Goal: Navigation & Orientation: Find specific page/section

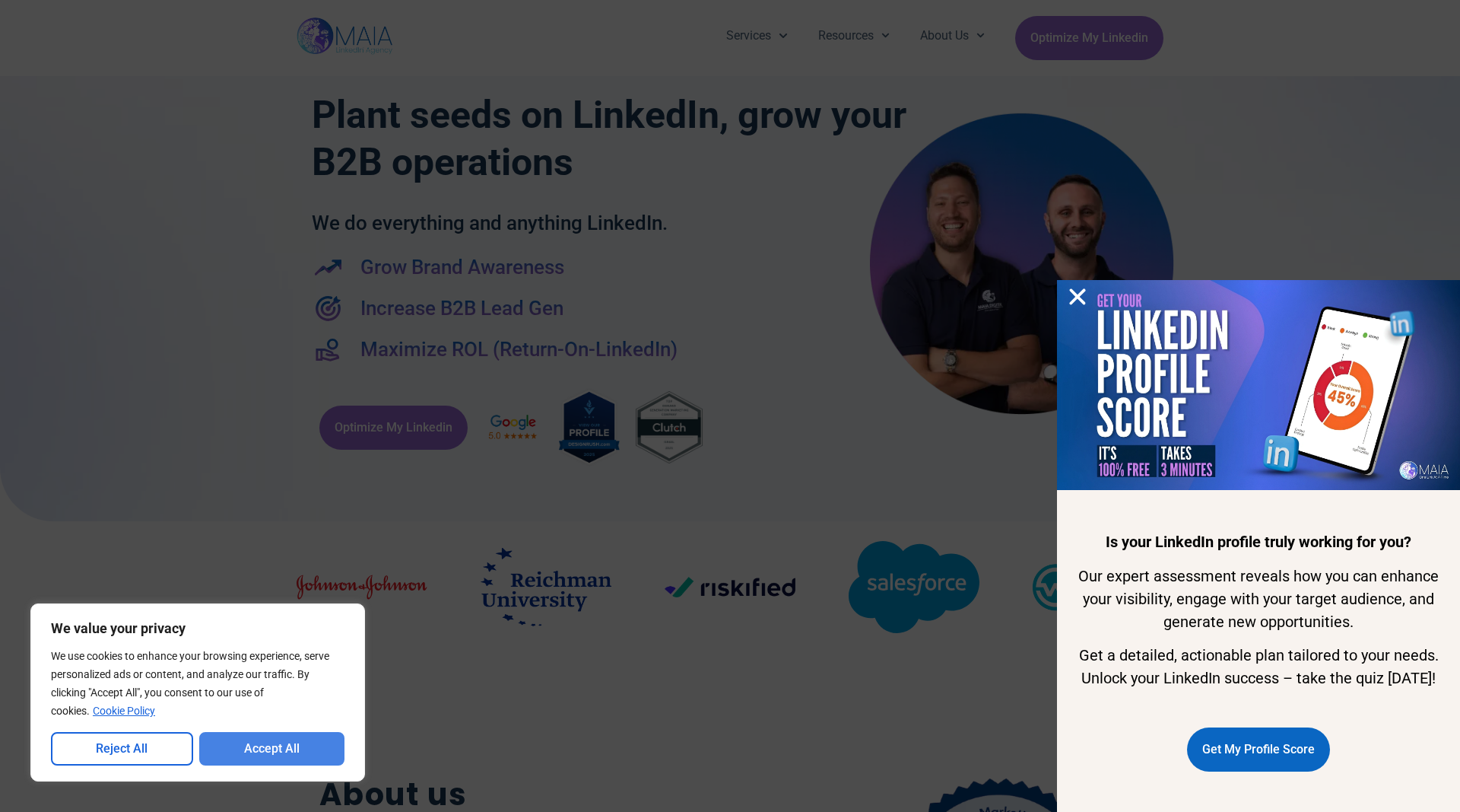
click at [264, 753] on button "Accept All" at bounding box center [272, 749] width 146 height 34
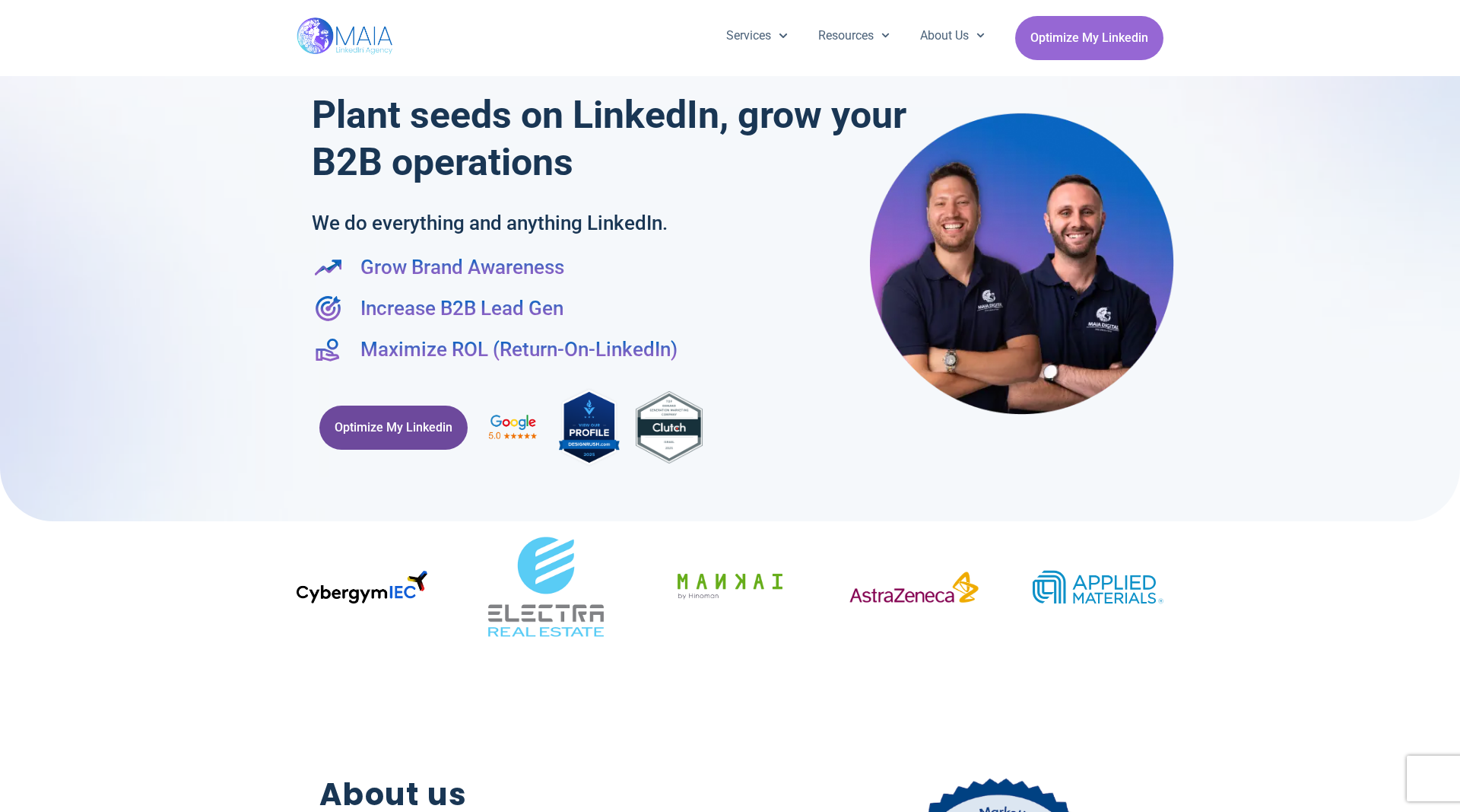
click at [384, 428] on span "Optimize My Linkedin" at bounding box center [393, 427] width 118 height 29
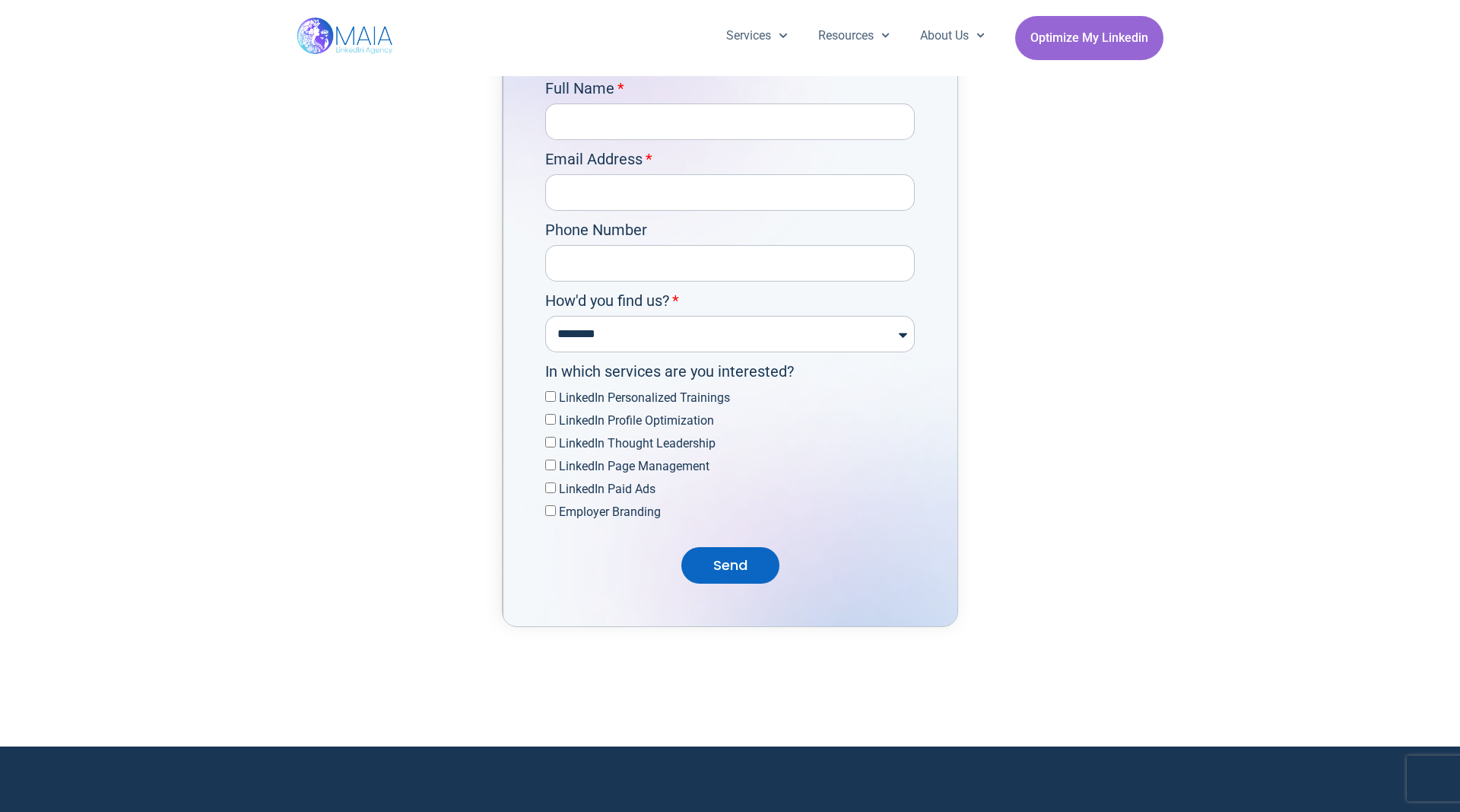
scroll to position [4297, 0]
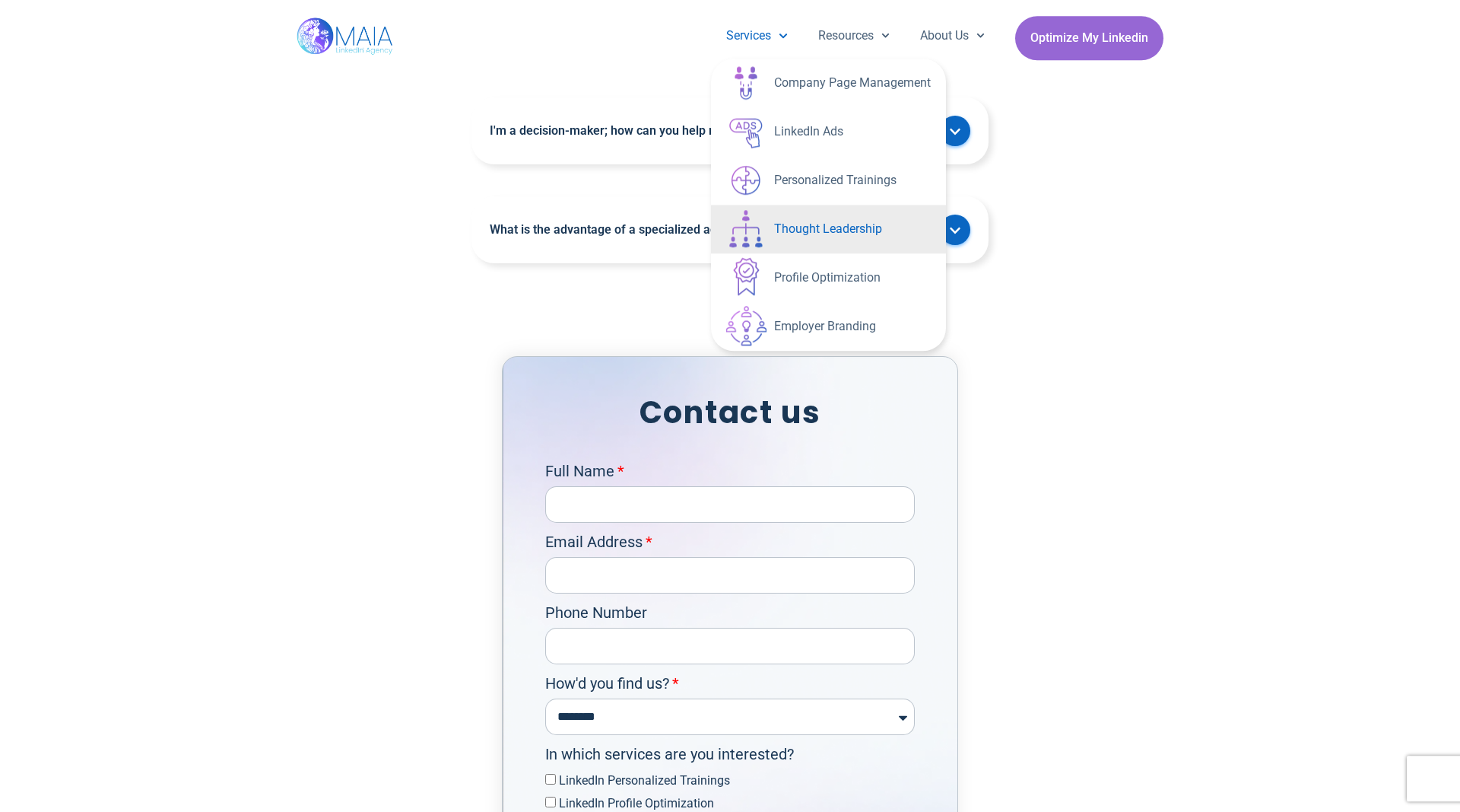
click at [856, 229] on link "Thought Leadership" at bounding box center [829, 229] width 235 height 49
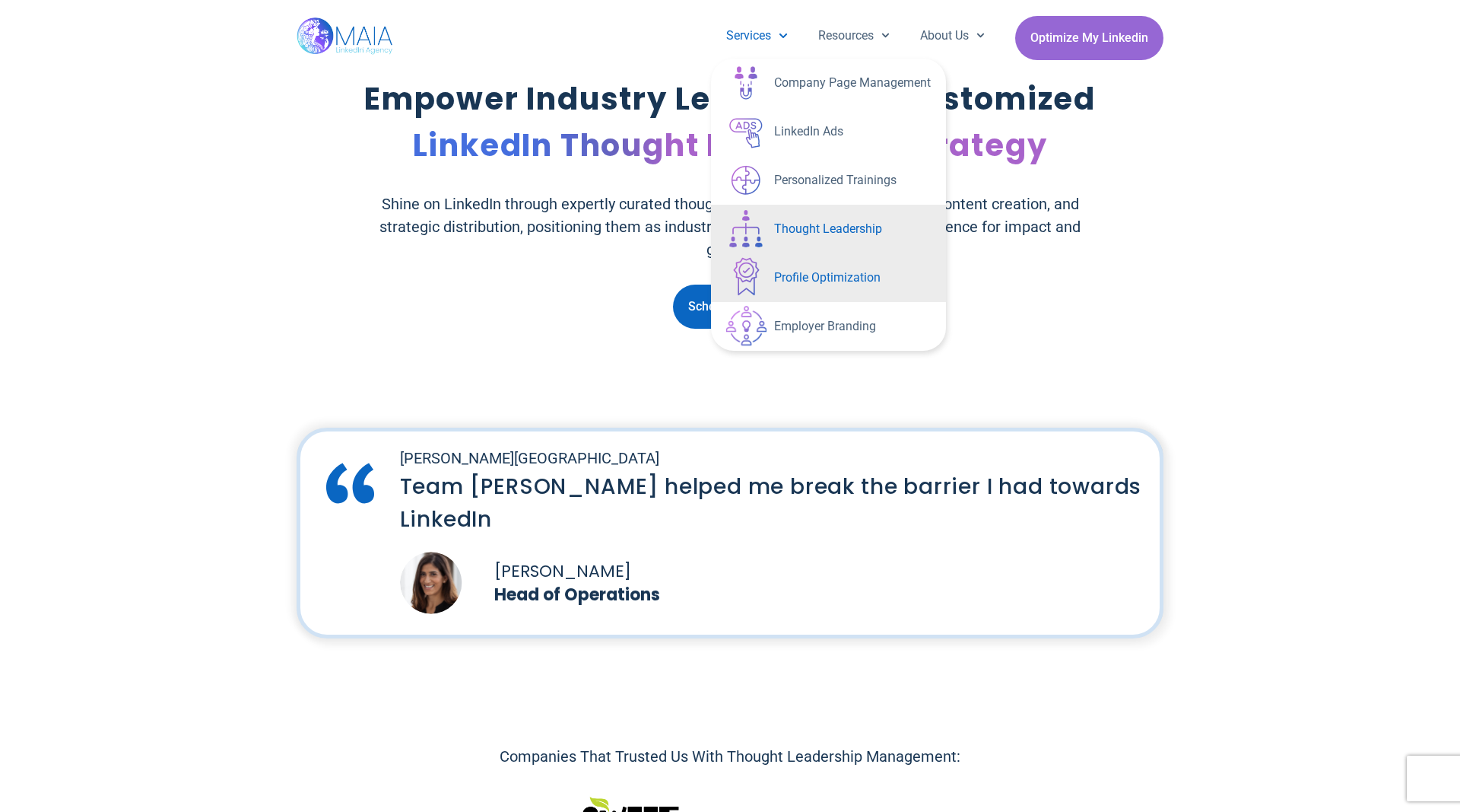
scroll to position [1396, 0]
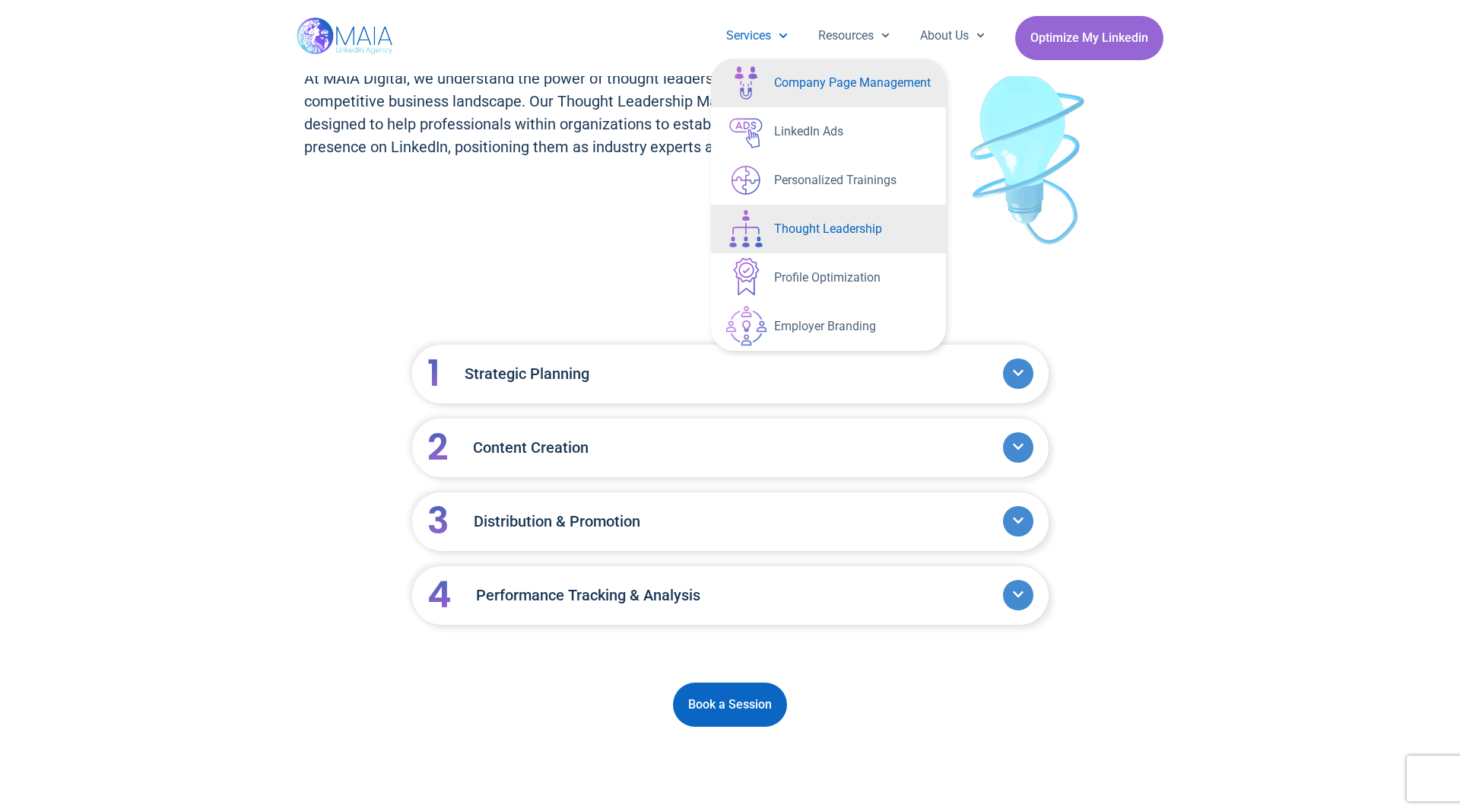
click at [852, 80] on link "Company Page Management" at bounding box center [829, 83] width 235 height 49
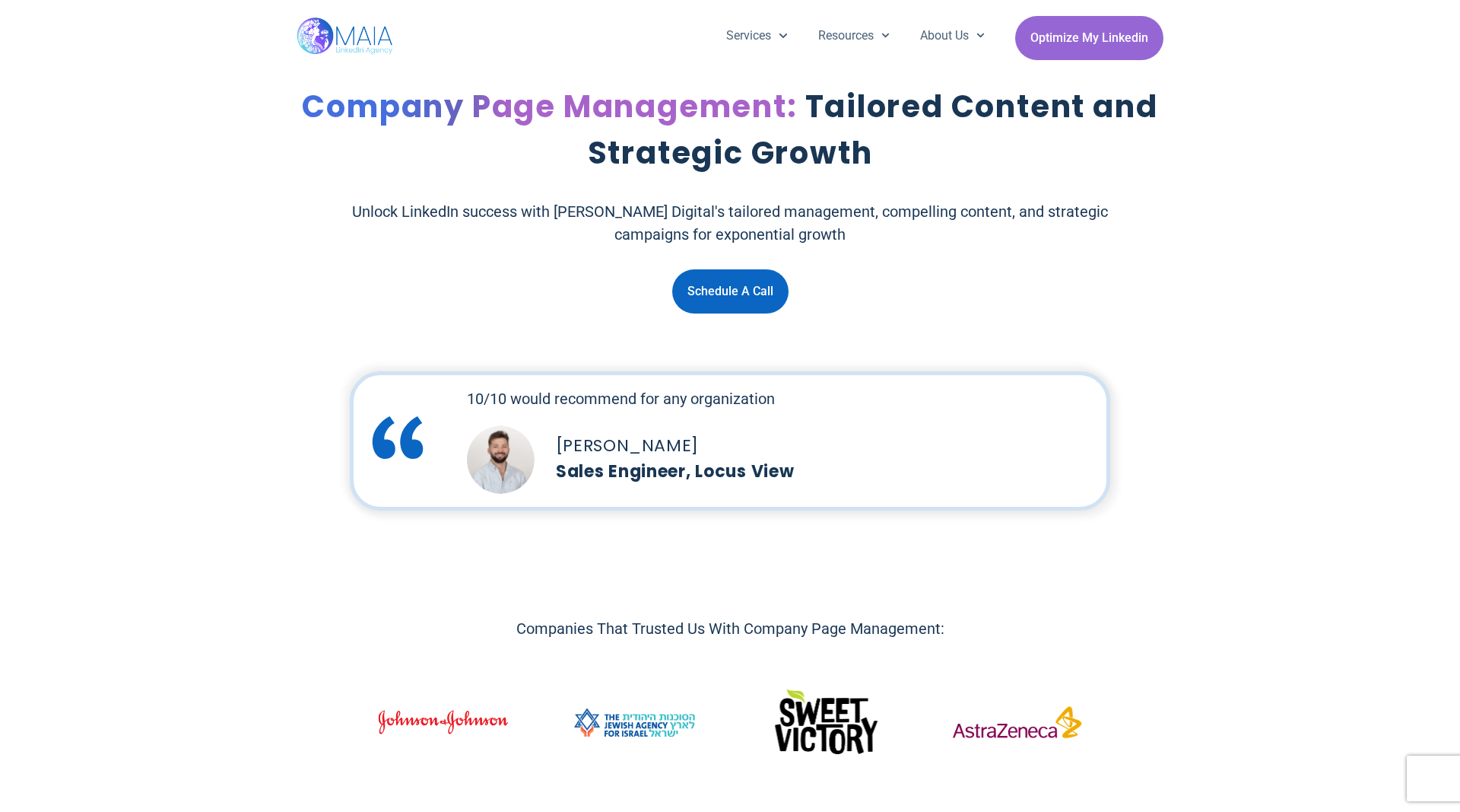
scroll to position [3103, 0]
